Goal: Navigation & Orientation: Find specific page/section

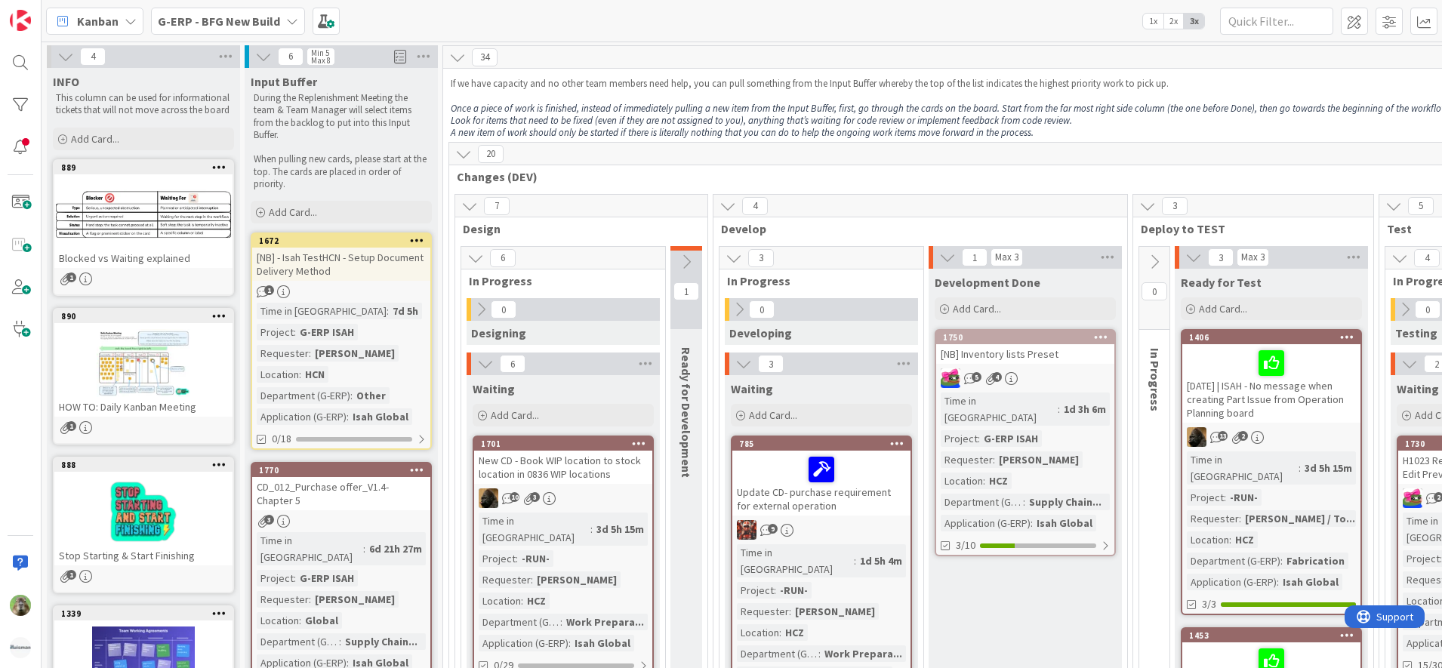
click at [616, 107] on em "Once a piece of work is finished, instead of immediately pulling a new item fro…" at bounding box center [950, 108] width 999 height 13
click at [869, 108] on em "Once a piece of work is finished, instead of immediately pulling a new item fro…" at bounding box center [950, 108] width 999 height 13
click at [775, 88] on p "If we have capacity and no other team members need help, you can pull something…" at bounding box center [1271, 84] width 1641 height 12
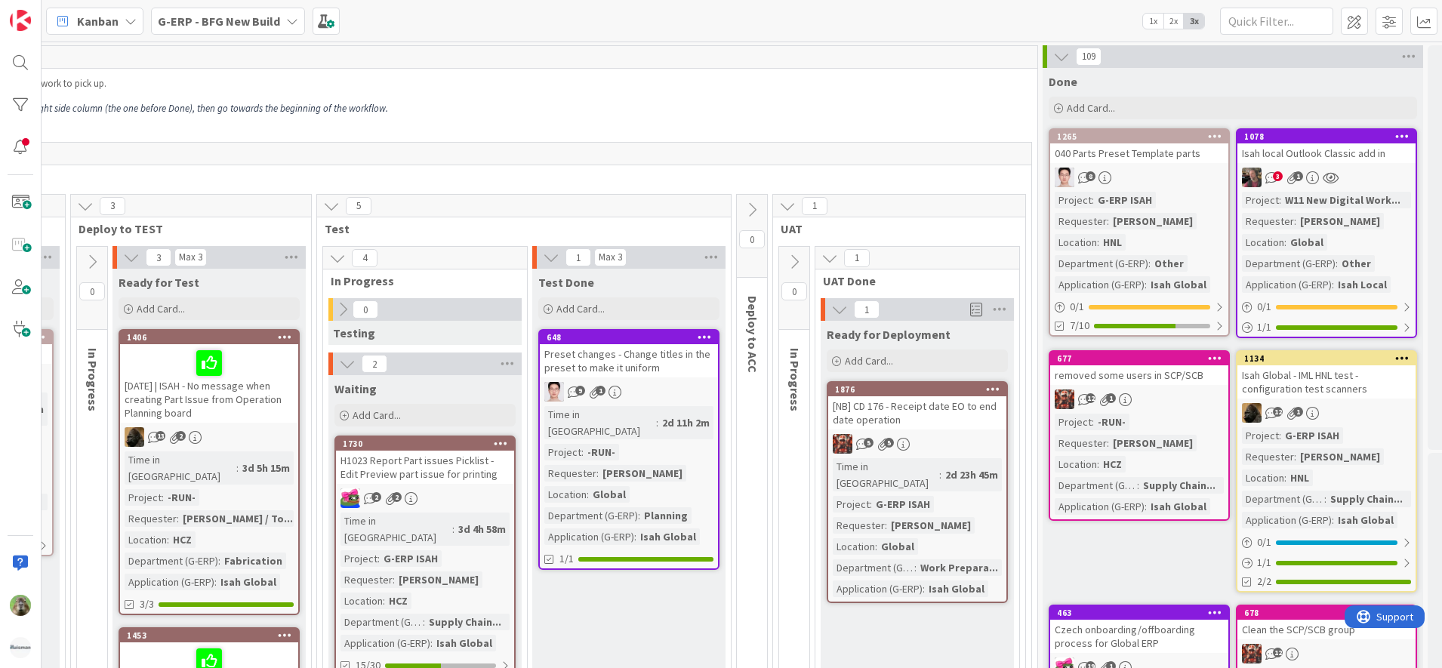
scroll to position [0, 1075]
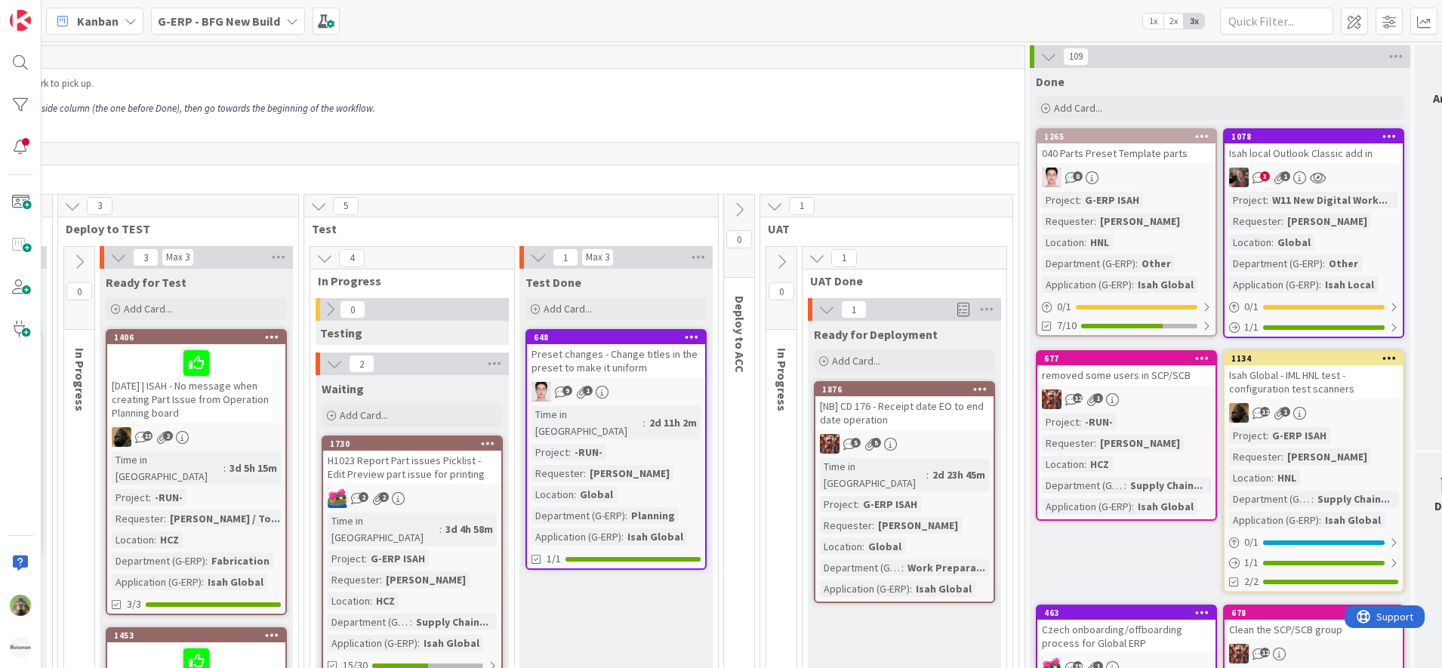
click at [903, 100] on p at bounding box center [196, 96] width 1641 height 12
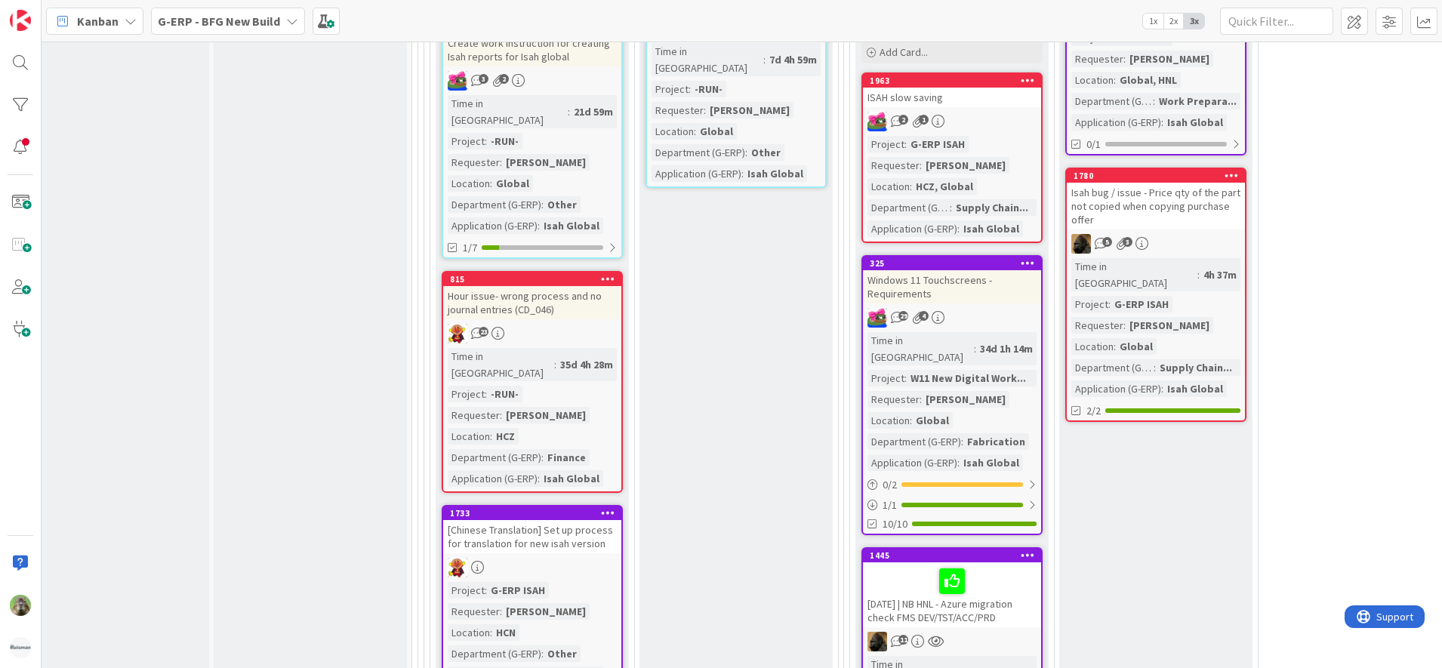
scroll to position [2359, 31]
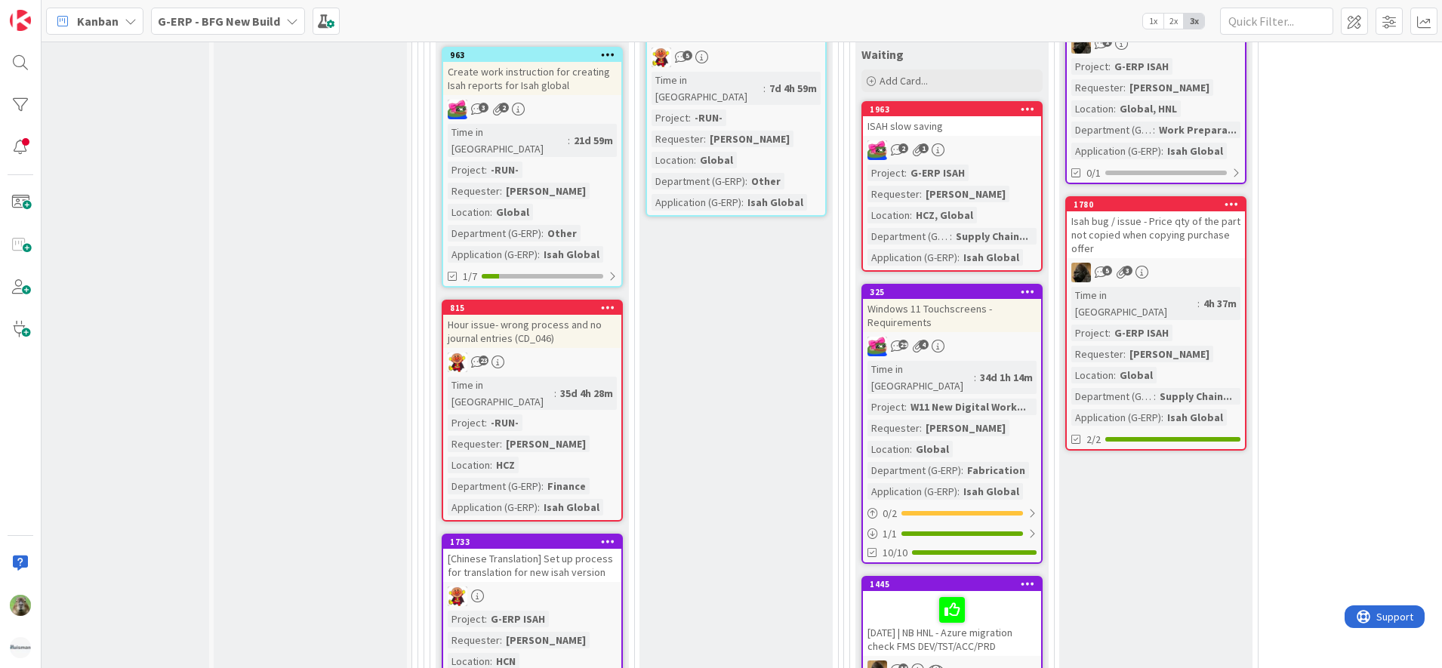
click at [594, 300] on div "815 Hour issue- wrong process and no journal entries (CD_046) 23 Time in Column…" at bounding box center [532, 411] width 181 height 222
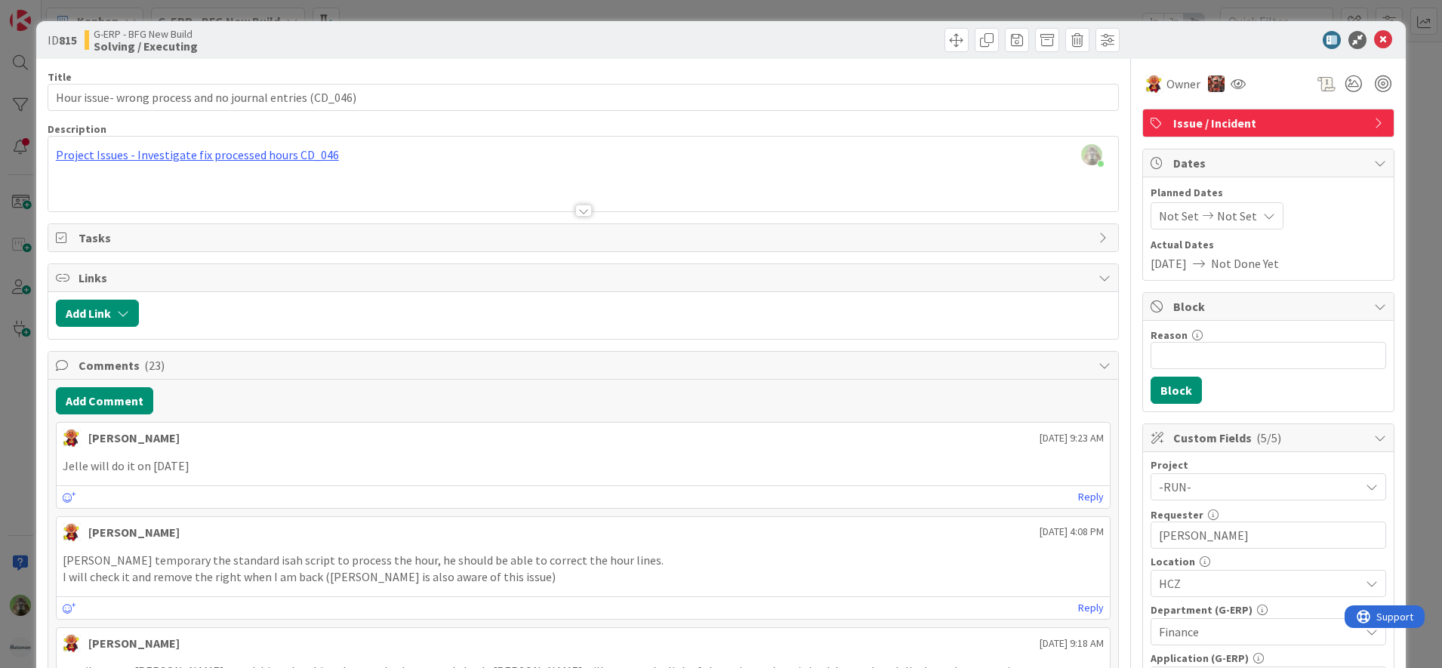
click at [12, 376] on div "ID 815 G-ERP - BFG New Build Solving / Executing Title 57 / 128 Hour issue- wro…" at bounding box center [721, 334] width 1442 height 668
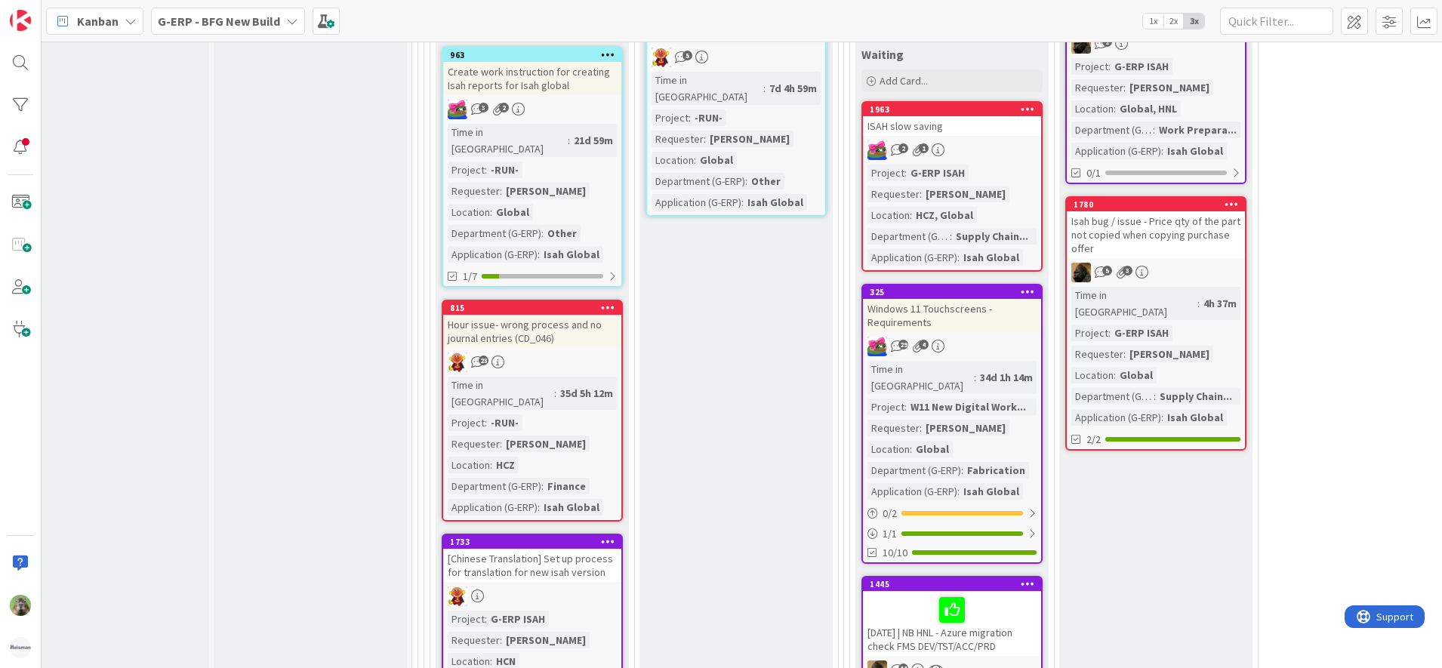
click at [264, 29] on span "G-ERP - BFG New Build" at bounding box center [219, 21] width 122 height 18
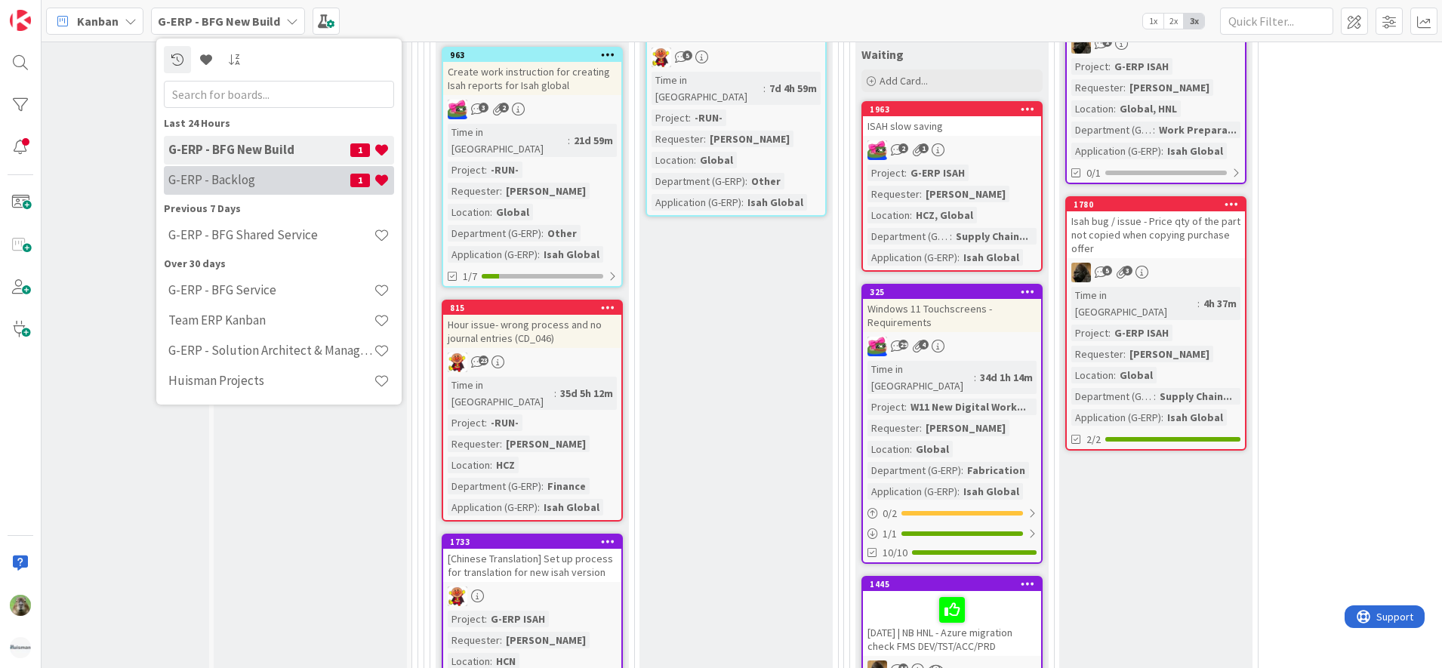
click at [286, 182] on h4 "G-ERP - Backlog" at bounding box center [259, 179] width 182 height 15
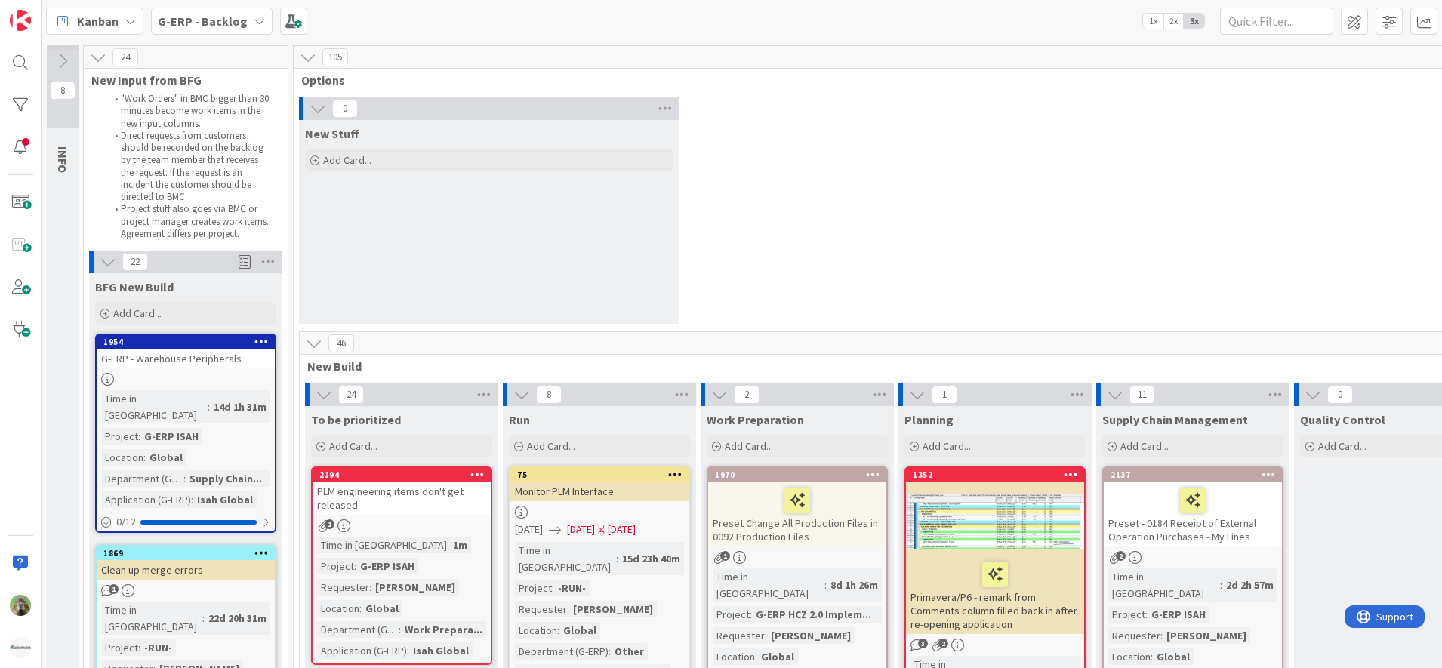
click at [228, 20] on b "G-ERP - Backlog" at bounding box center [203, 21] width 90 height 15
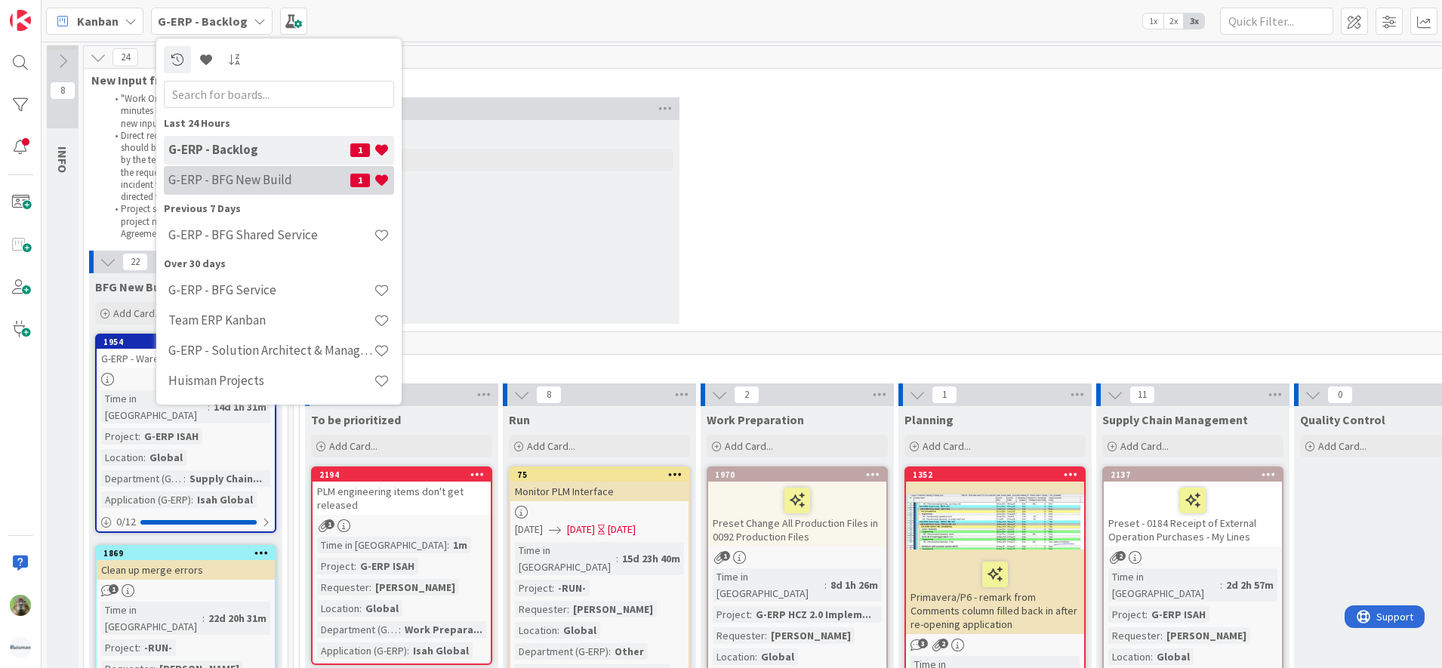
click at [259, 175] on h4 "G-ERP - BFG New Build" at bounding box center [259, 179] width 182 height 15
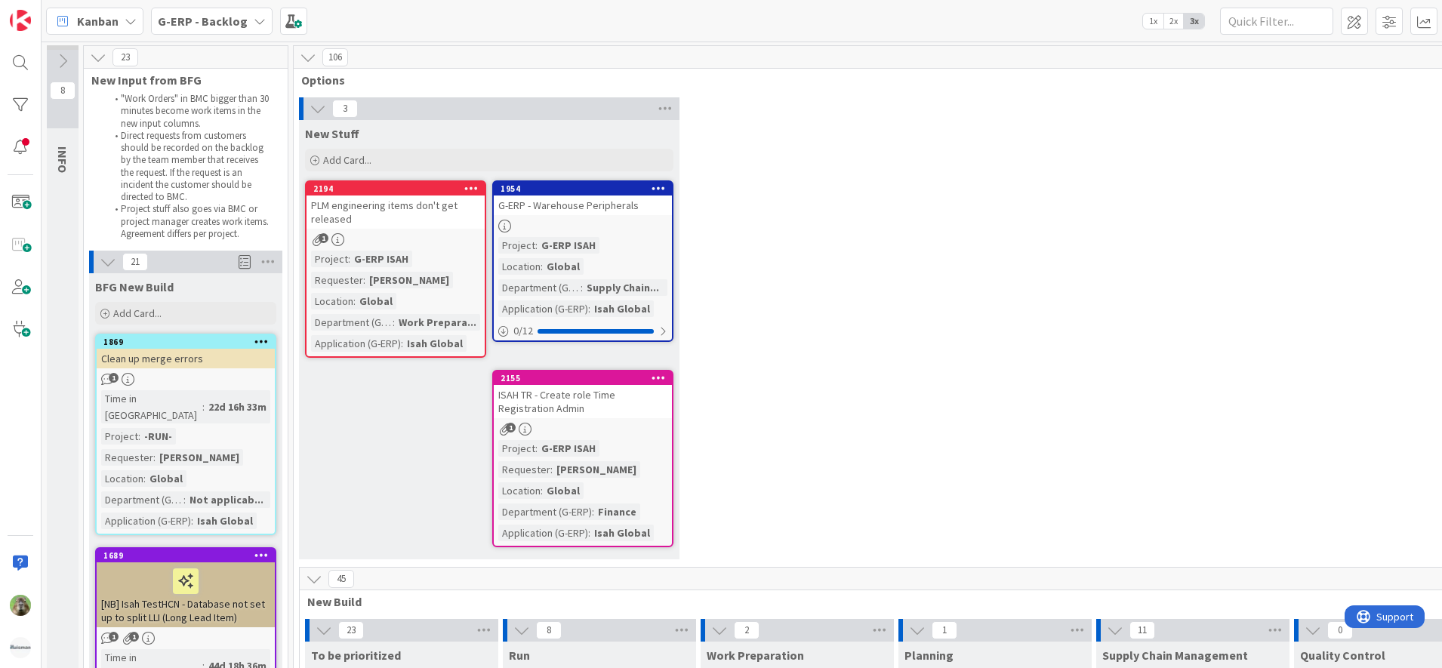
scroll to position [805, 1029]
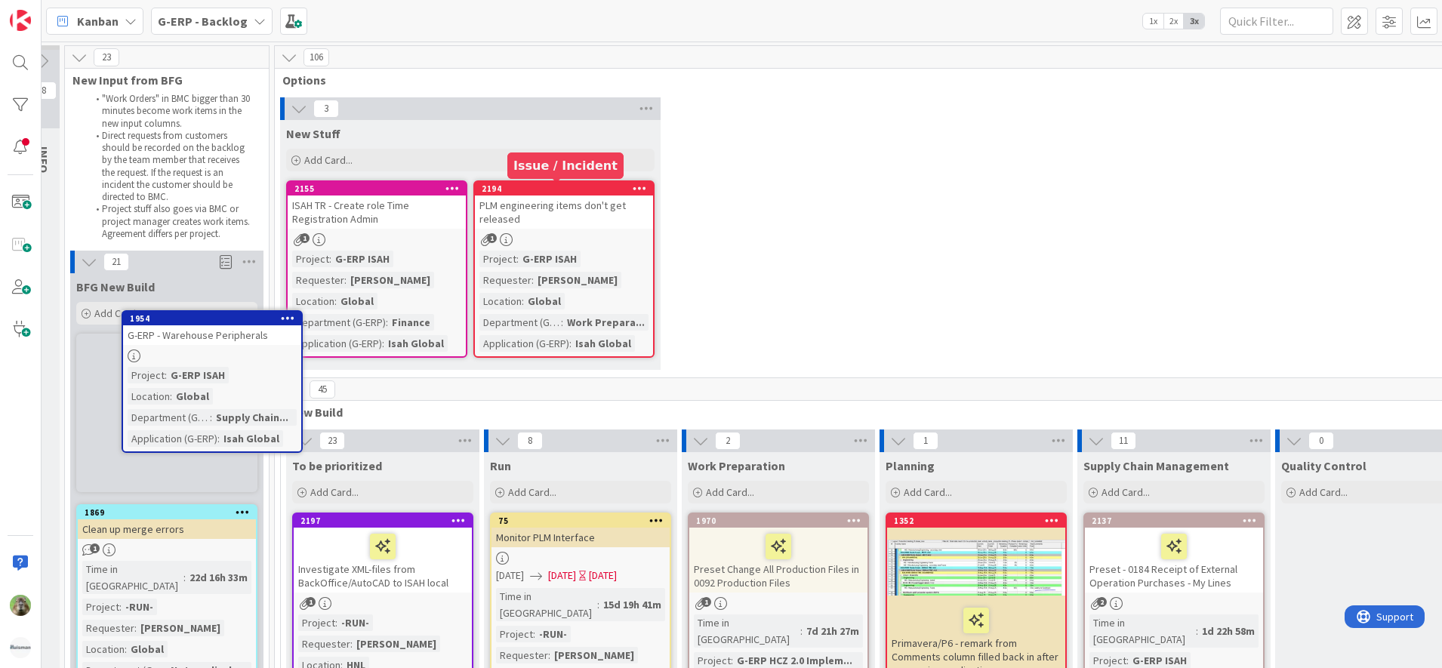
scroll to position [0, 0]
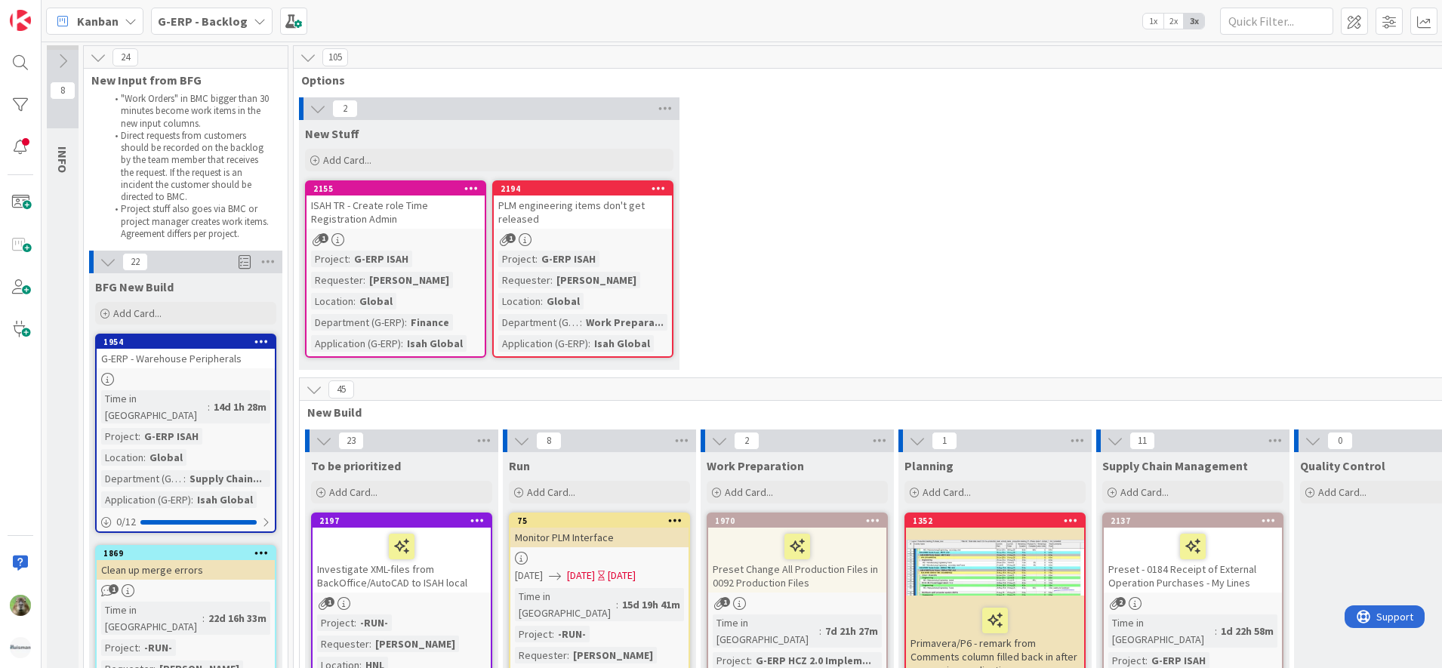
click at [219, 336] on div "1954" at bounding box center [186, 342] width 178 height 14
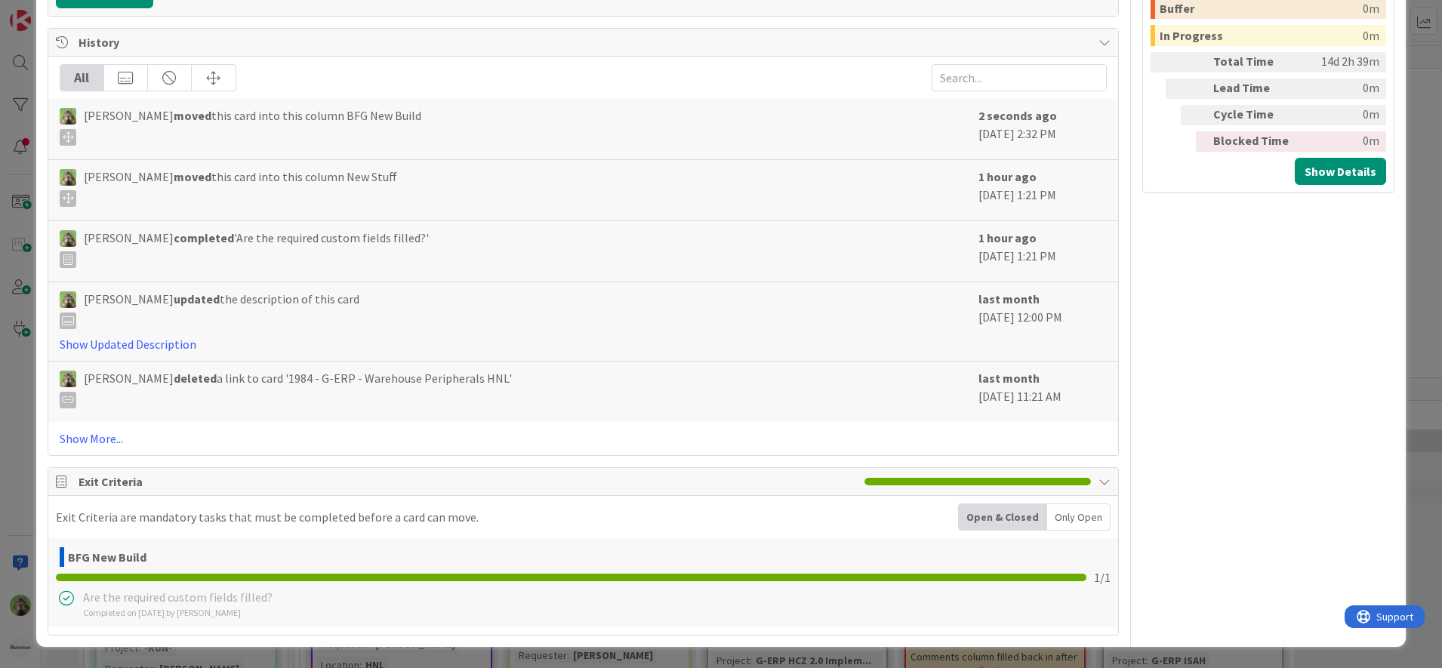
scroll to position [583, 0]
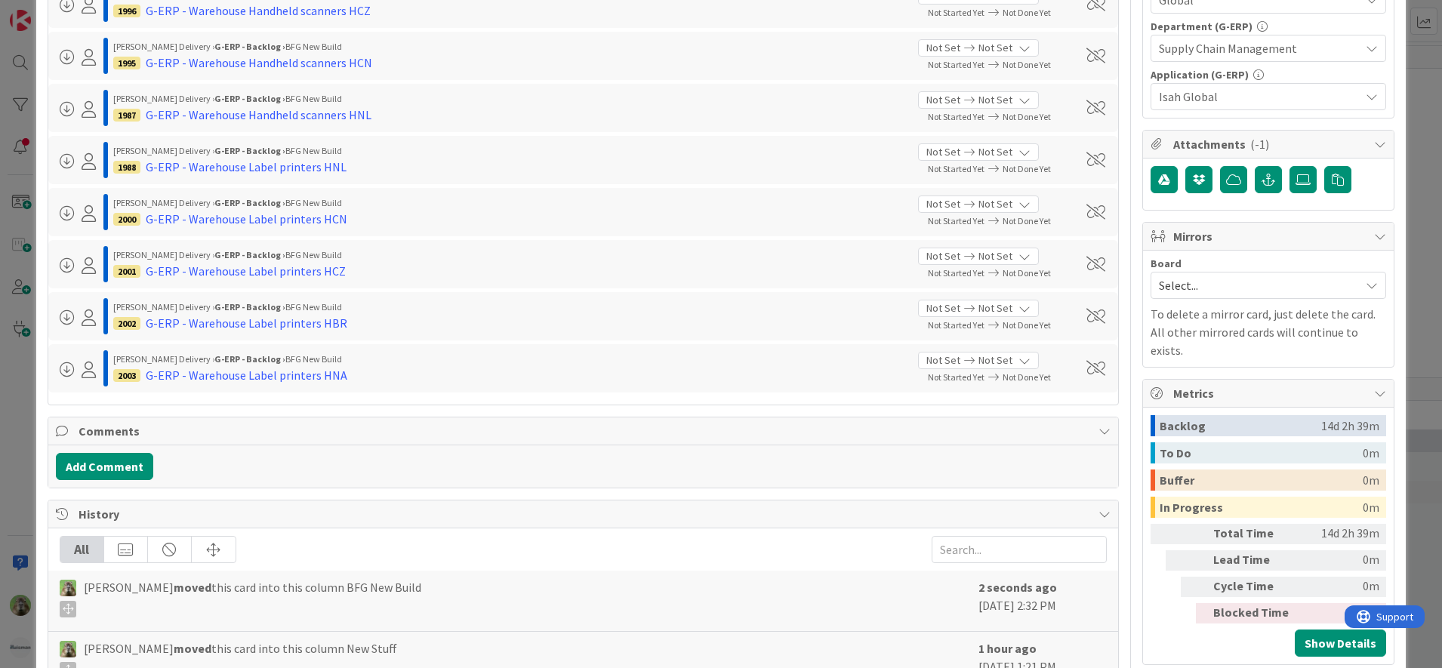
click at [22, 408] on div "ID 1954 G-ERP - Backlog BFG New Build Title 29 / 128 G-ERP - Warehouse Peripher…" at bounding box center [721, 334] width 1442 height 668
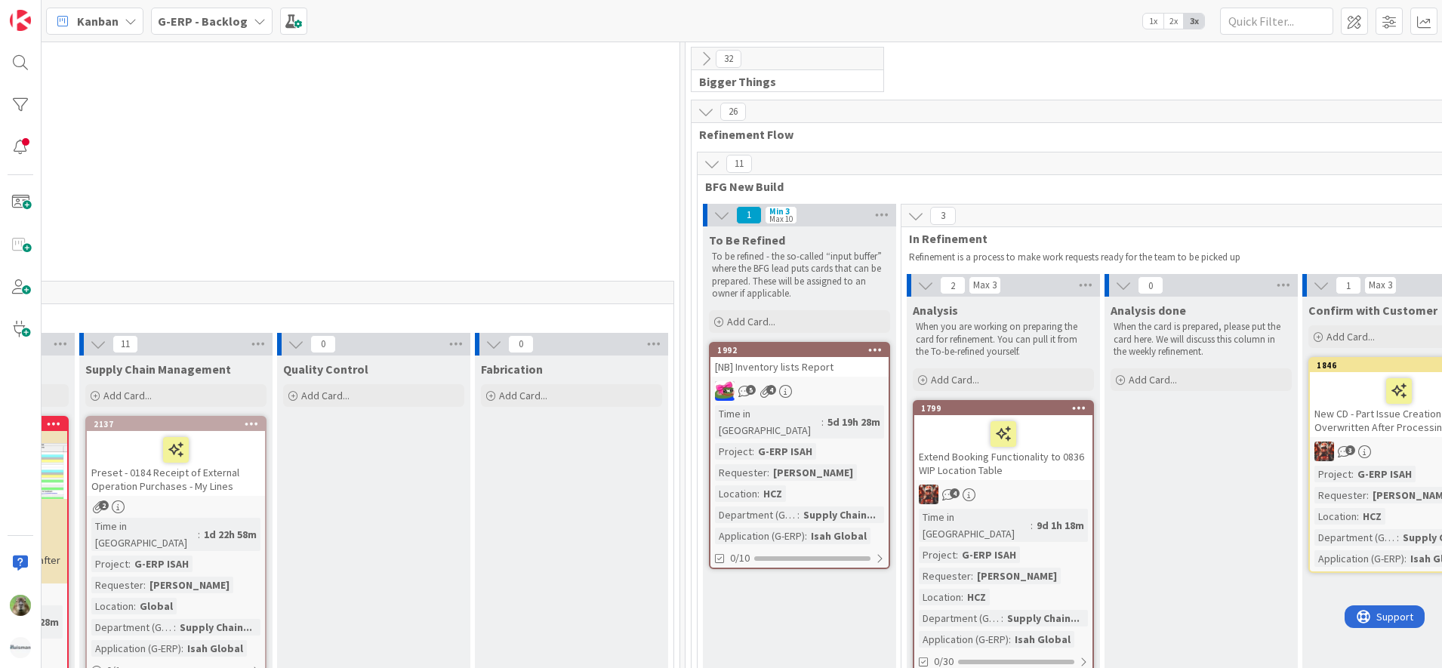
scroll to position [0, 1017]
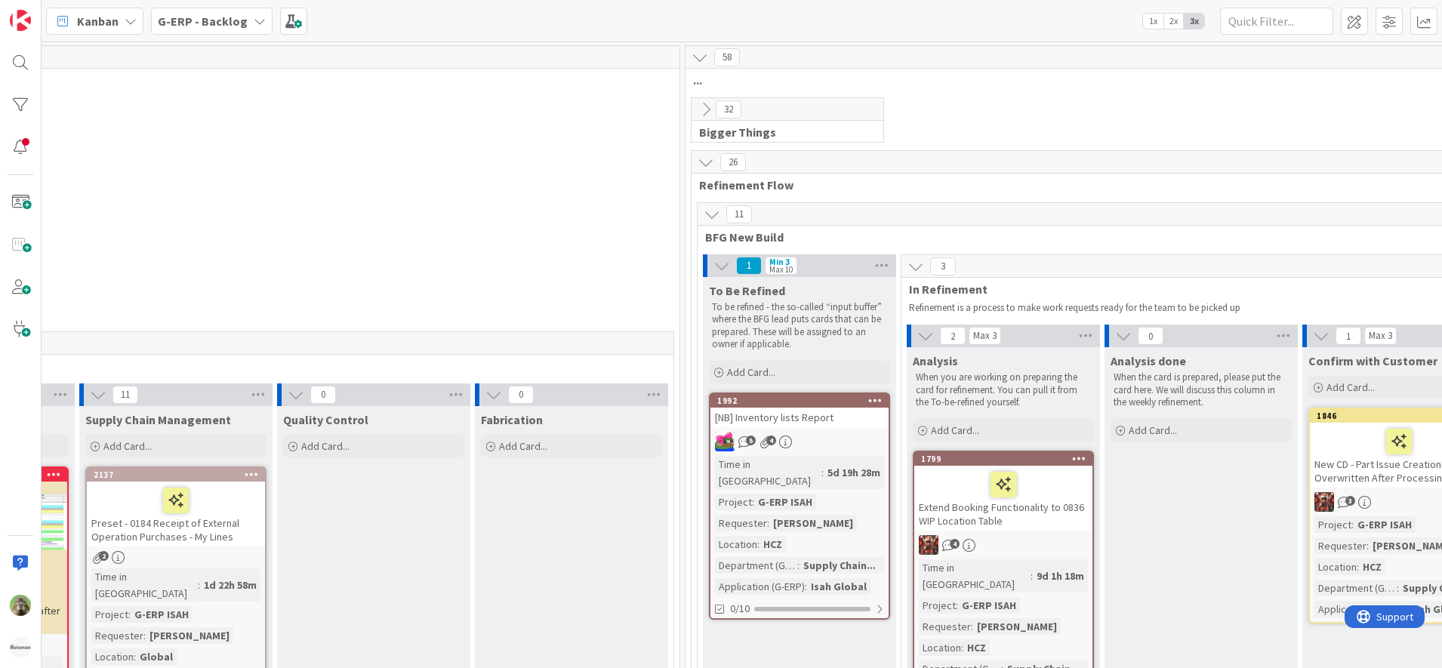
click at [708, 115] on icon at bounding box center [705, 109] width 17 height 17
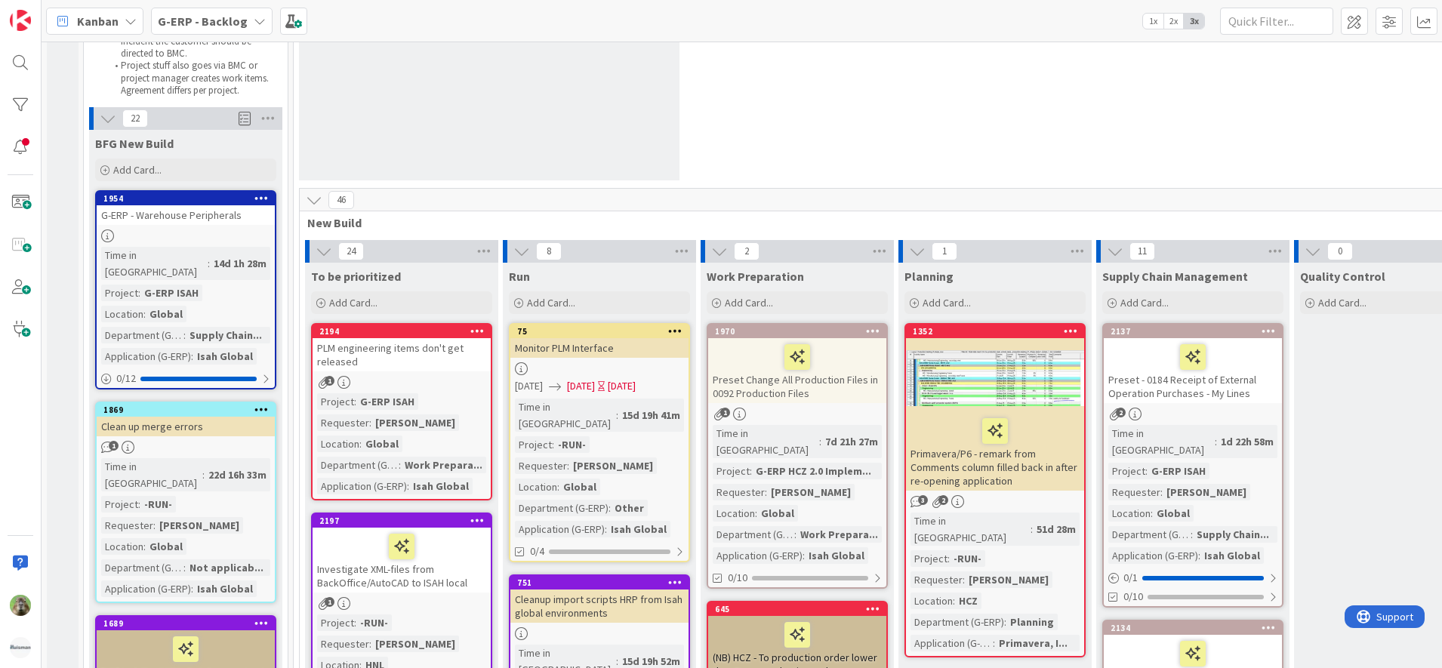
scroll to position [0, 0]
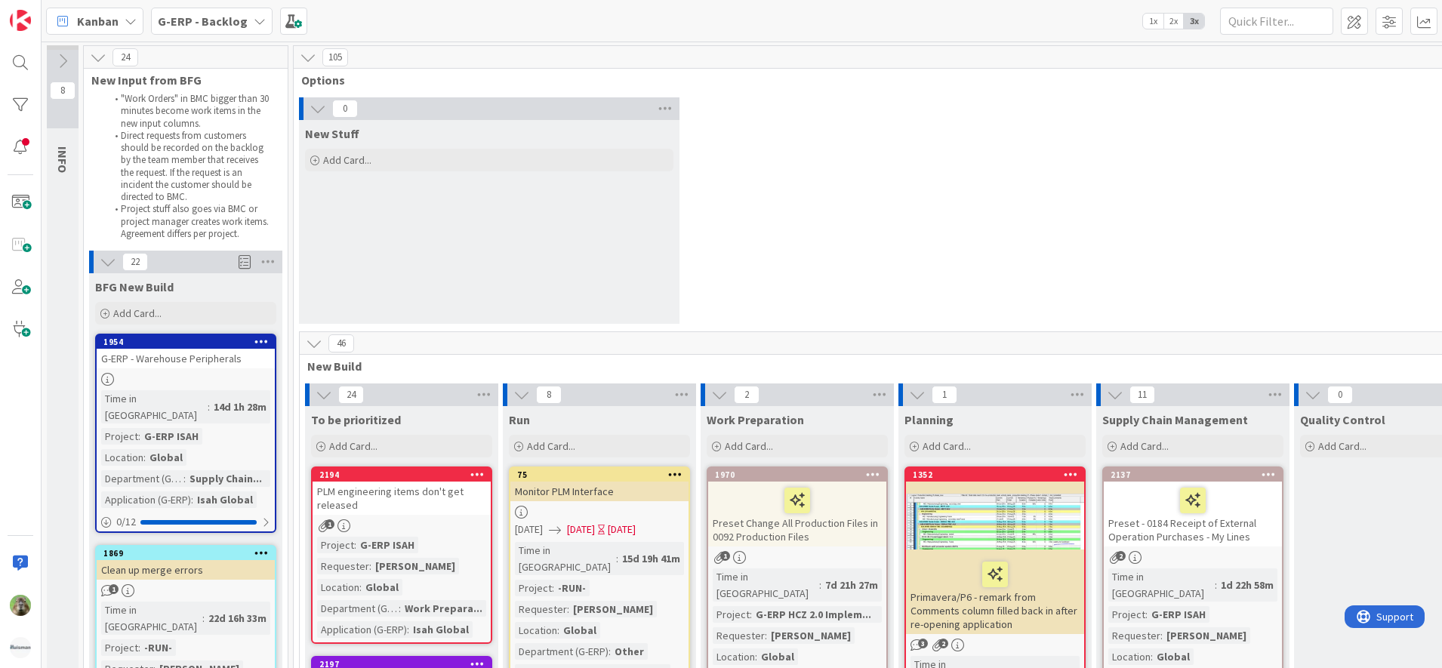
click at [118, 359] on div "G-ERP - Warehouse Peripherals" at bounding box center [186, 359] width 178 height 20
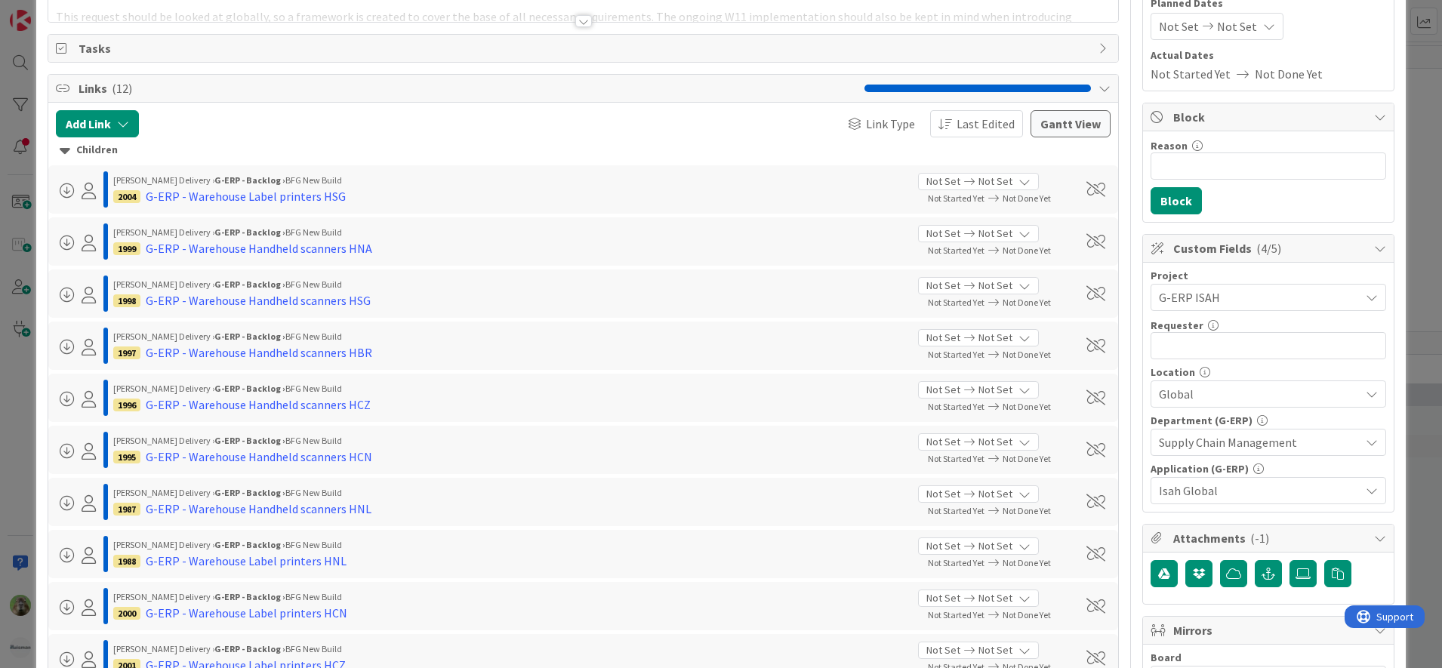
scroll to position [283, 0]
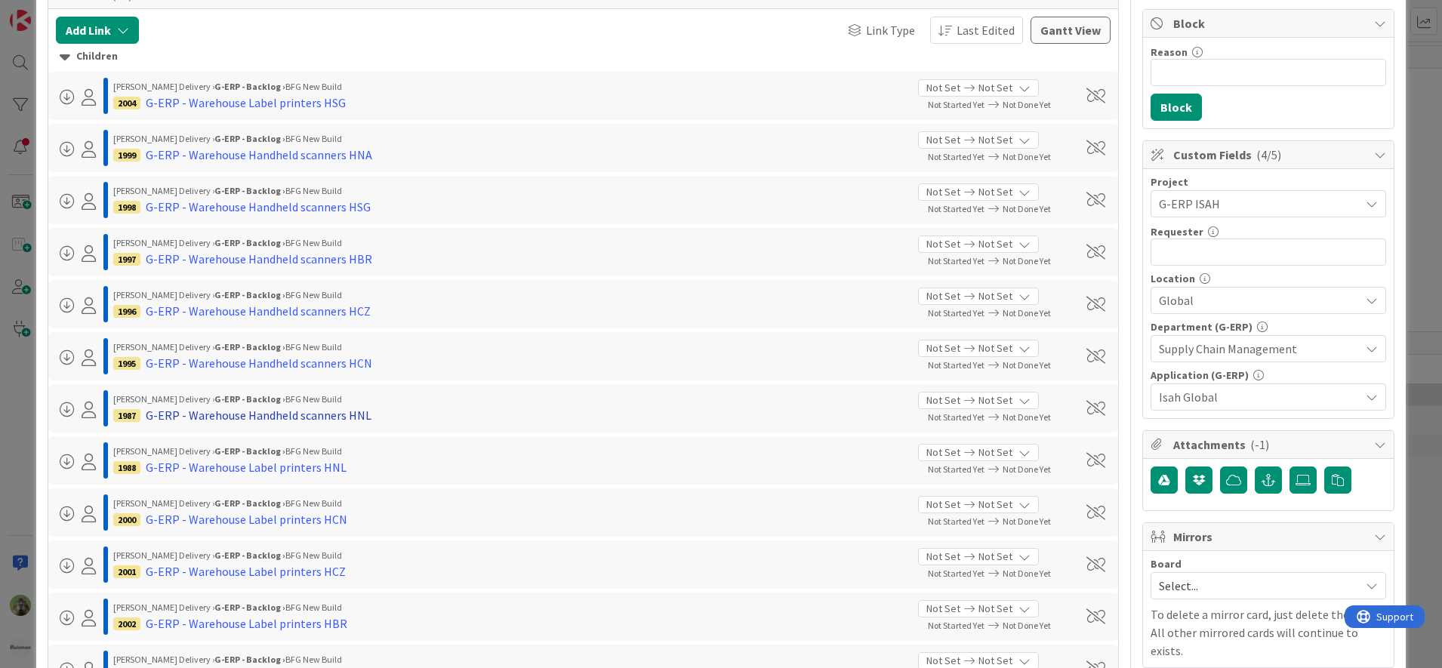
click at [355, 421] on div "G-ERP - Warehouse Handheld scanners HNL" at bounding box center [259, 415] width 226 height 18
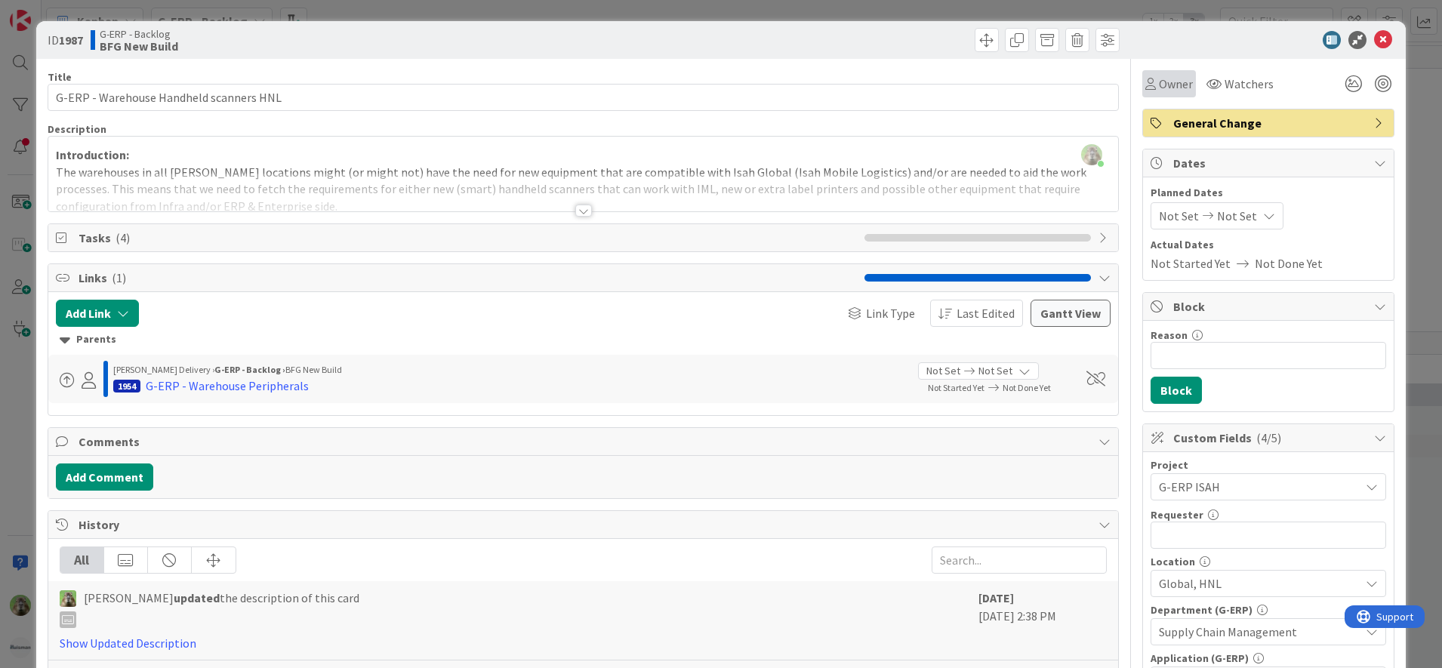
click at [1179, 83] on div "Owner" at bounding box center [1169, 83] width 54 height 27
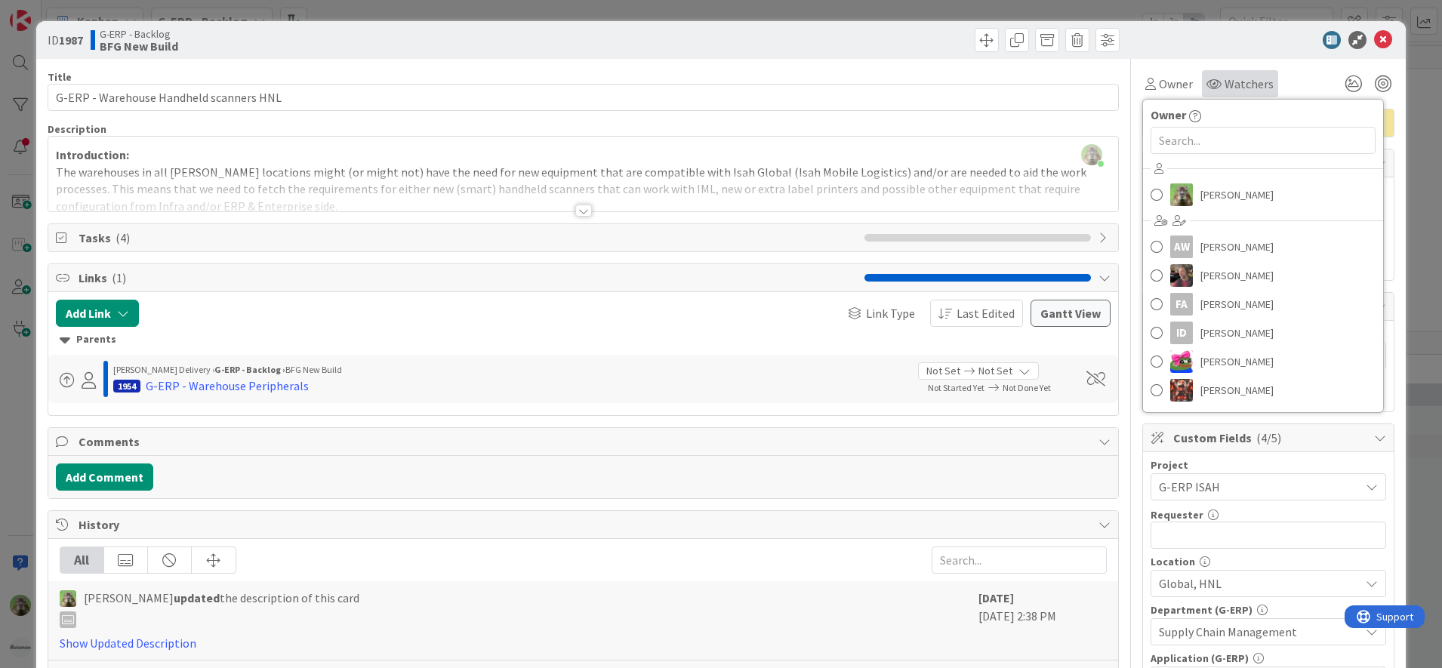
click at [1206, 83] on icon at bounding box center [1213, 84] width 15 height 12
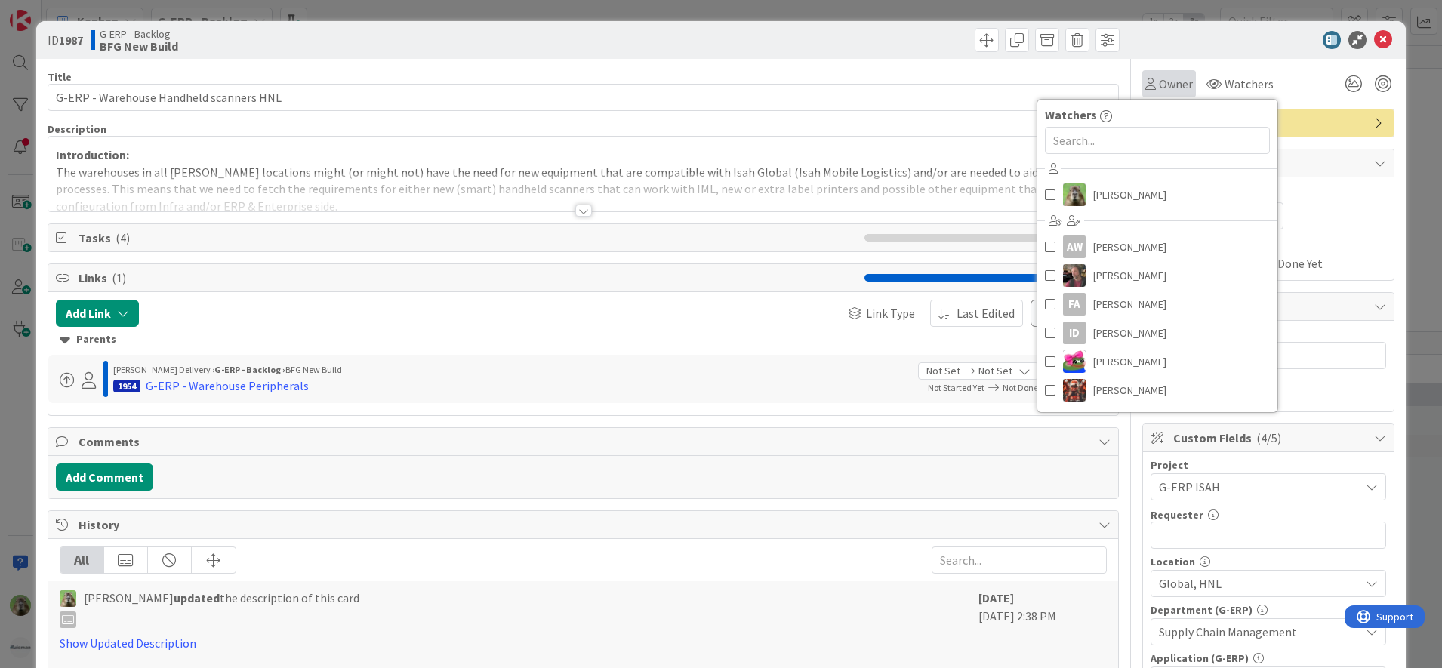
click at [1180, 85] on div "Owner" at bounding box center [1169, 83] width 54 height 27
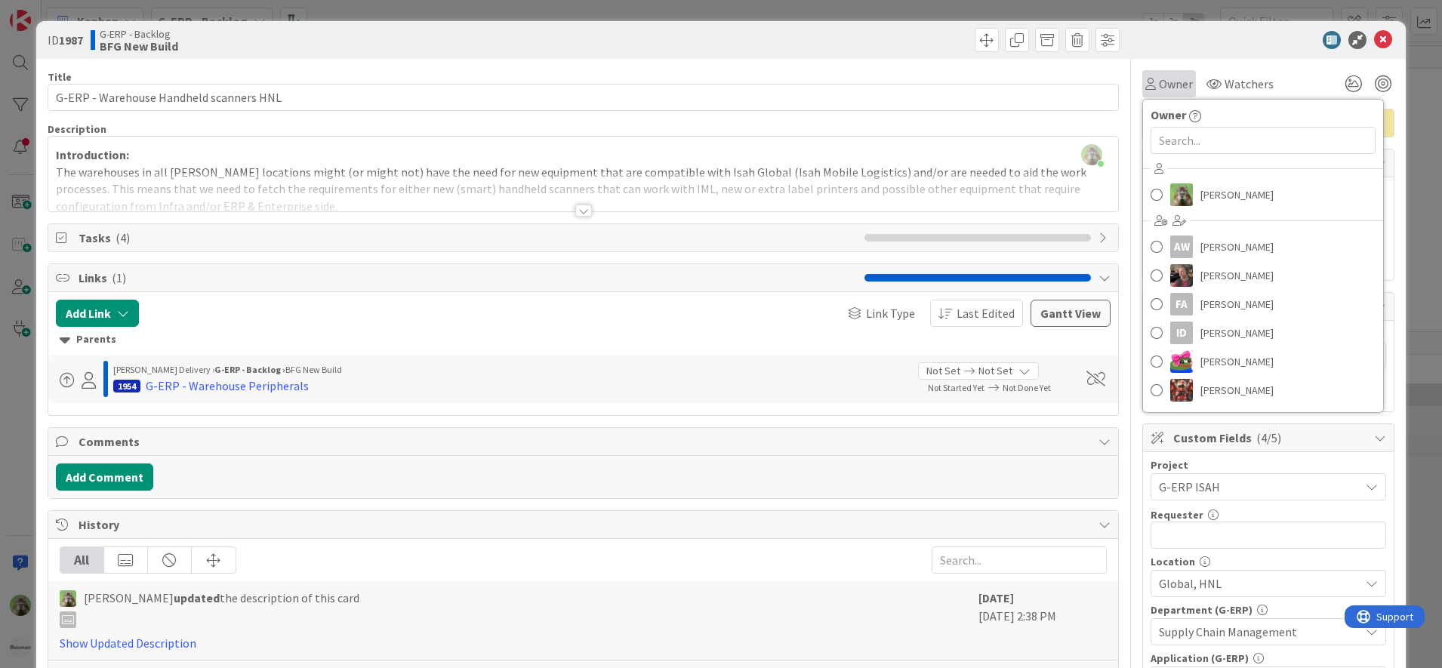
click at [1180, 85] on div "Owner" at bounding box center [1169, 83] width 54 height 27
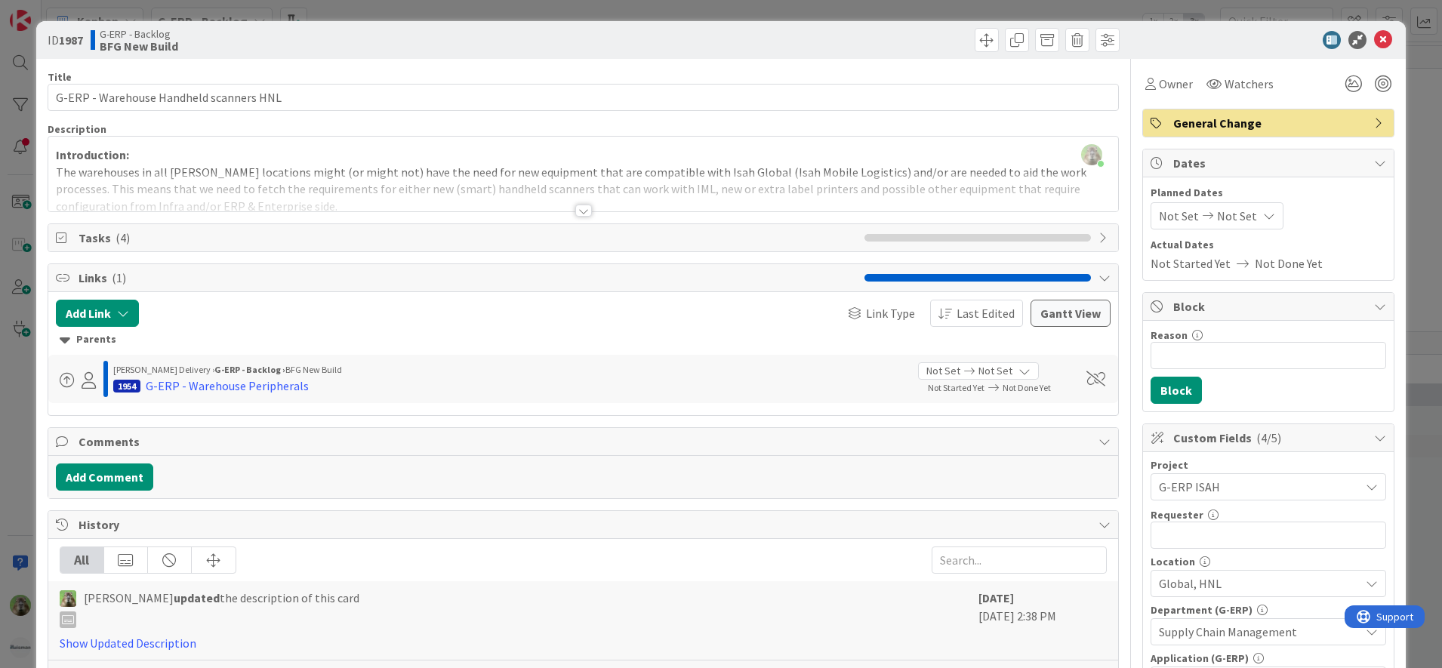
click at [1211, 130] on span "General Change" at bounding box center [1269, 123] width 193 height 18
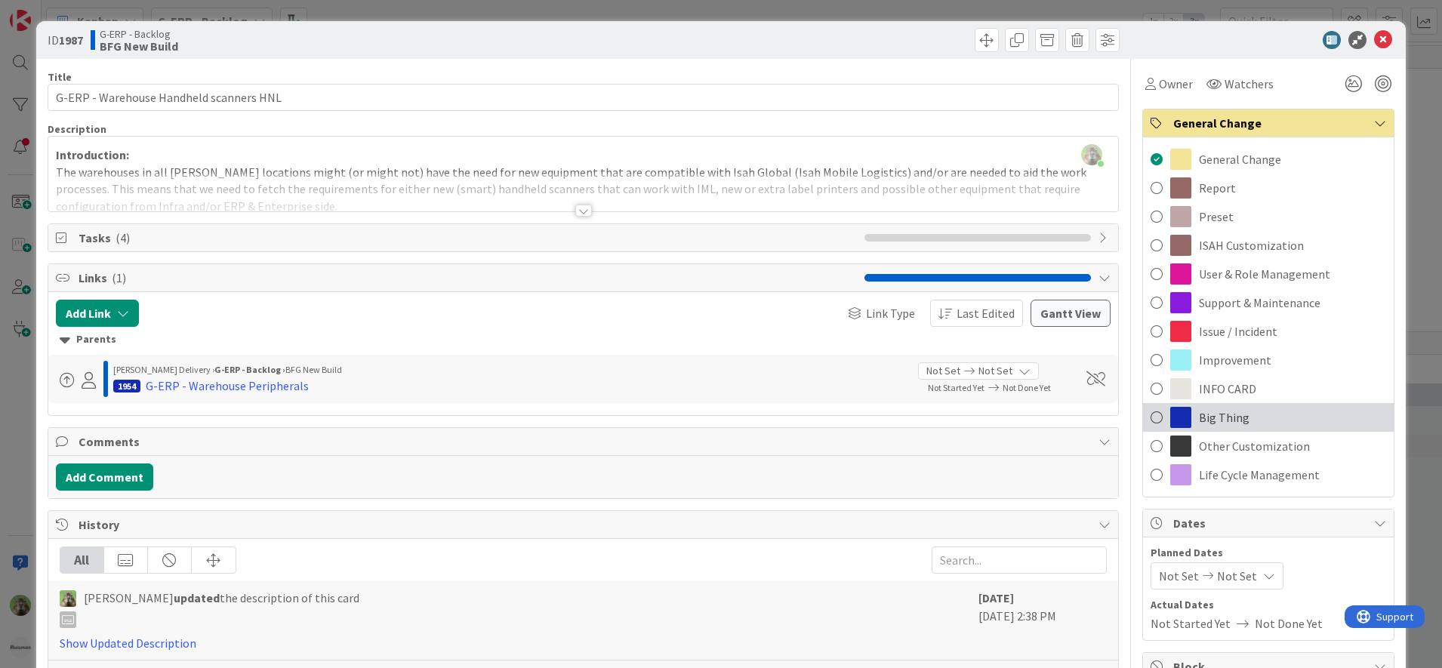
click at [1241, 420] on div "Big Thing" at bounding box center [1268, 417] width 251 height 29
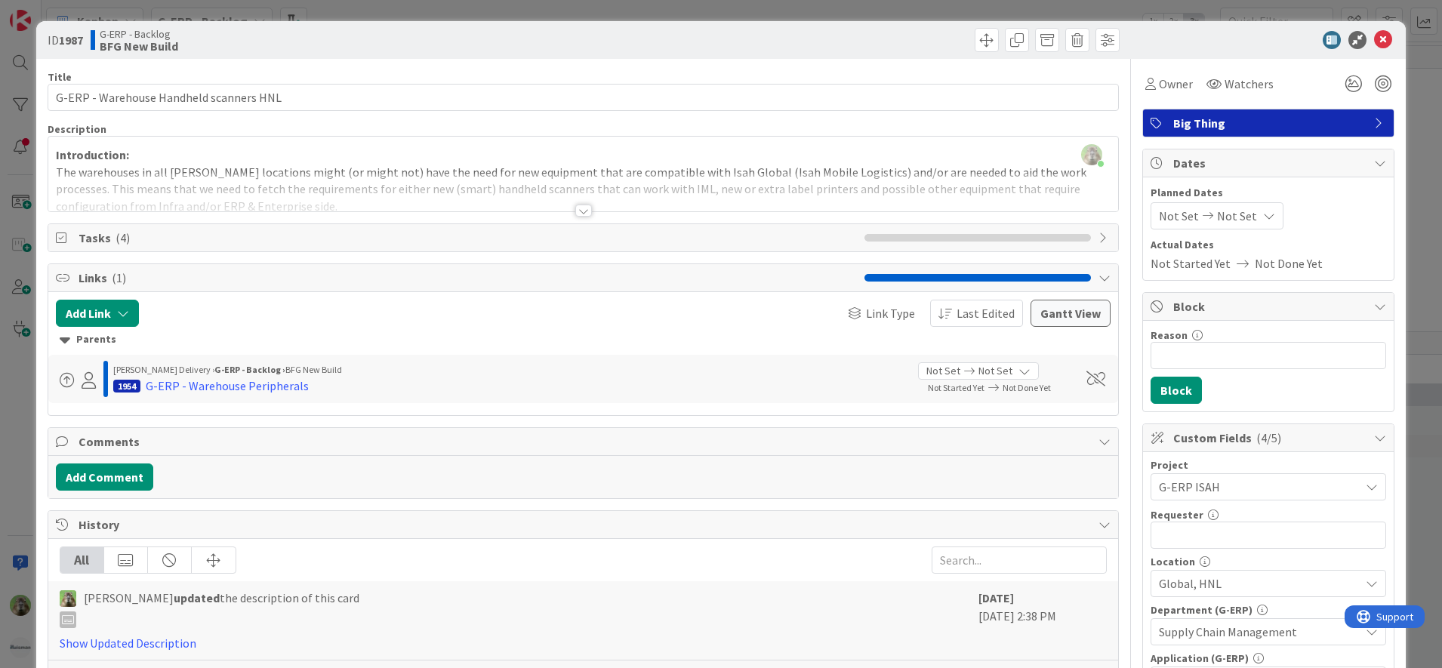
click at [18, 442] on div "ID 1987 G-ERP - Backlog BFG New Build Title 39 / 128 G-ERP - Warehouse Handheld…" at bounding box center [721, 334] width 1442 height 668
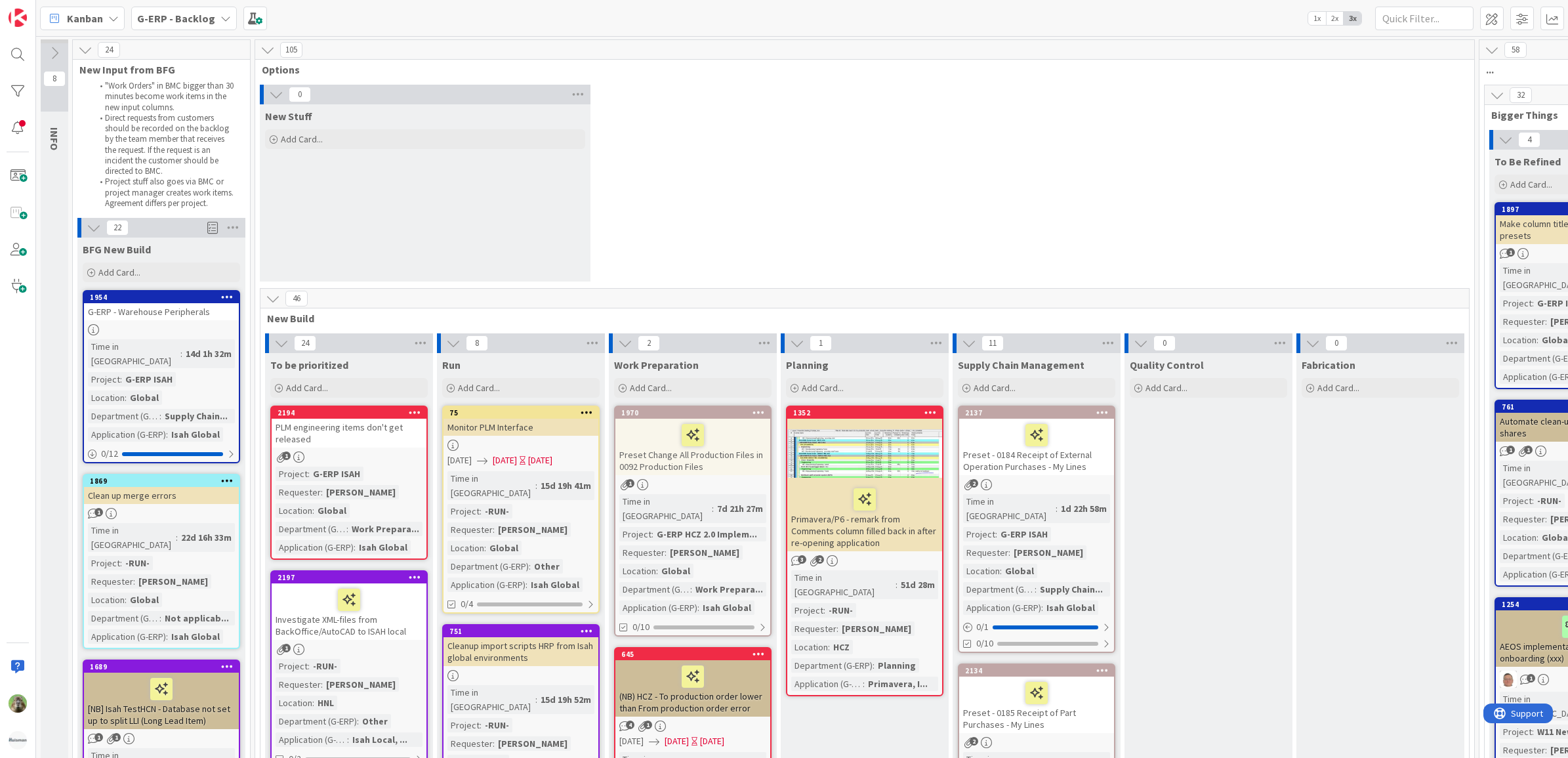
click at [798, 195] on div "0 New Stuff Add Card..." at bounding box center [865, 186] width 1213 height 203
click at [898, 120] on div "0 New Stuff Add Card..." at bounding box center [865, 186] width 1213 height 203
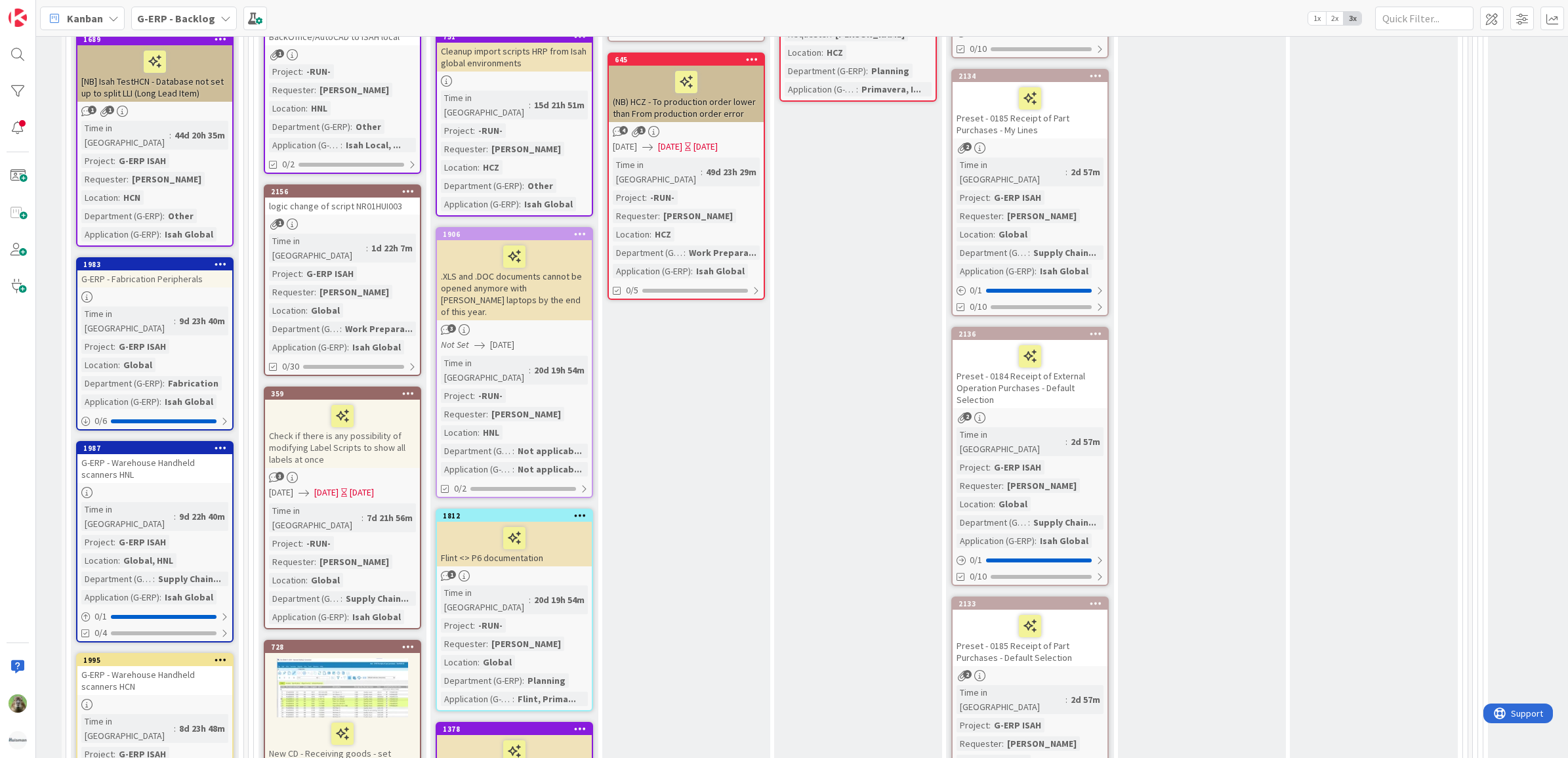
scroll to position [656, 7]
